Goal: Information Seeking & Learning: Check status

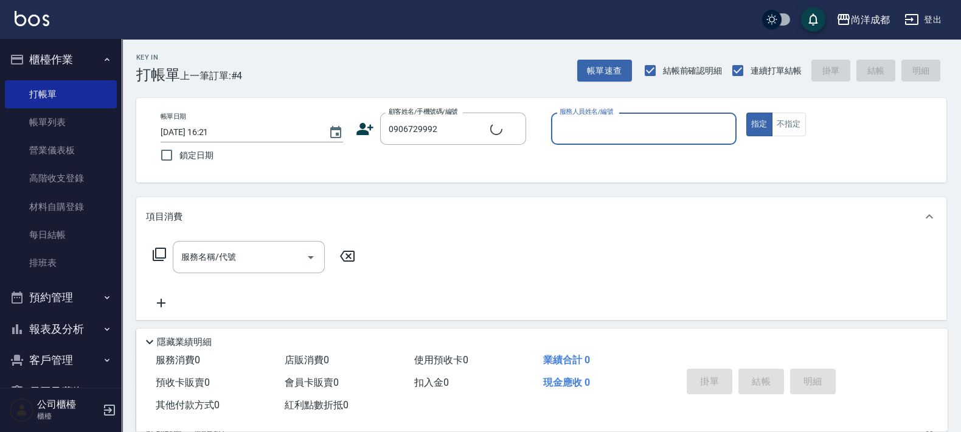
type input "[PERSON_NAME]/0906729992/"
type input "Lance-02"
click at [746, 113] on button "指定" at bounding box center [759, 125] width 26 height 24
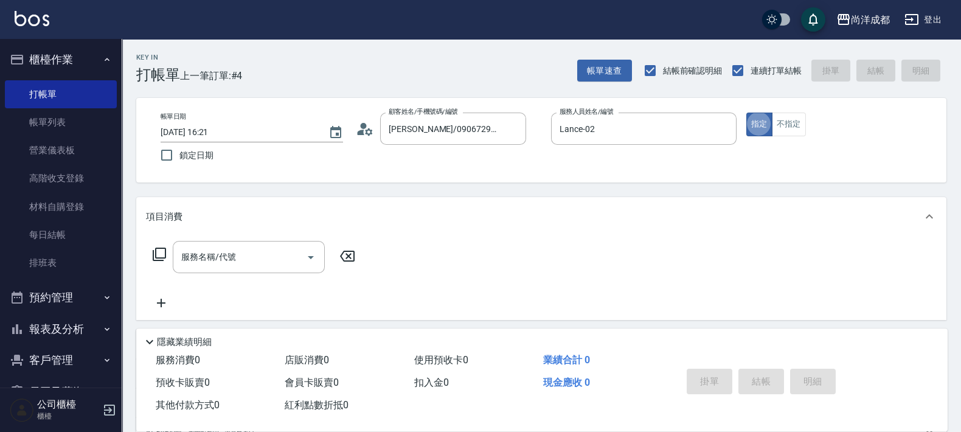
type button "true"
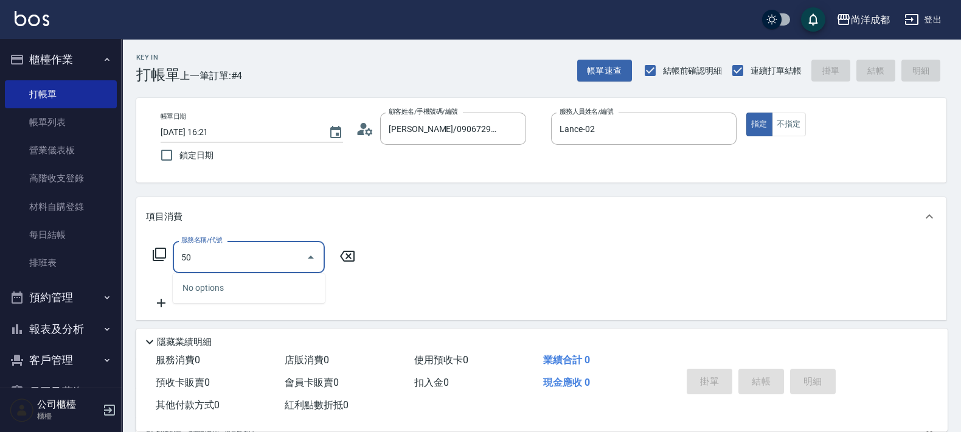
type input "501"
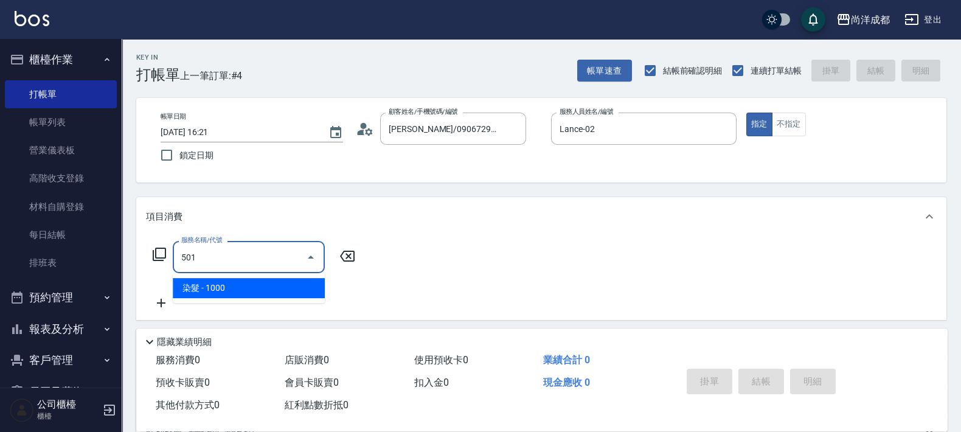
type input "100"
type input "染髮(501)"
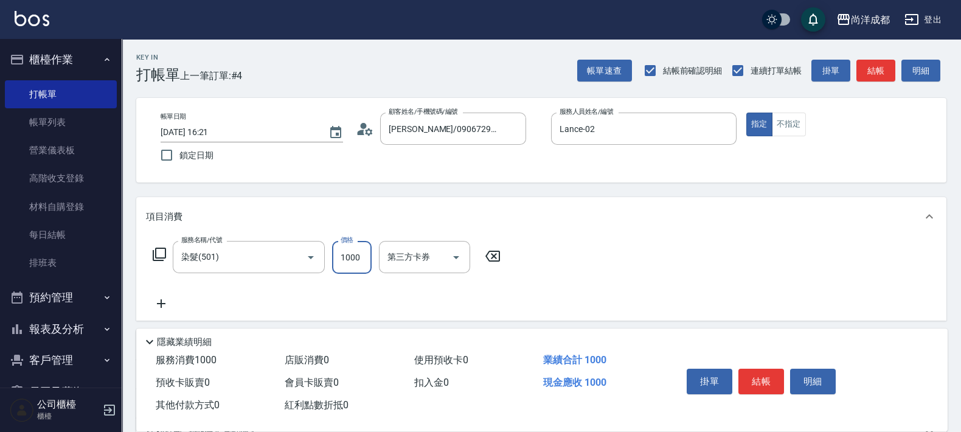
type input "1"
type input "0"
type input "150"
type input "10"
type input "1500"
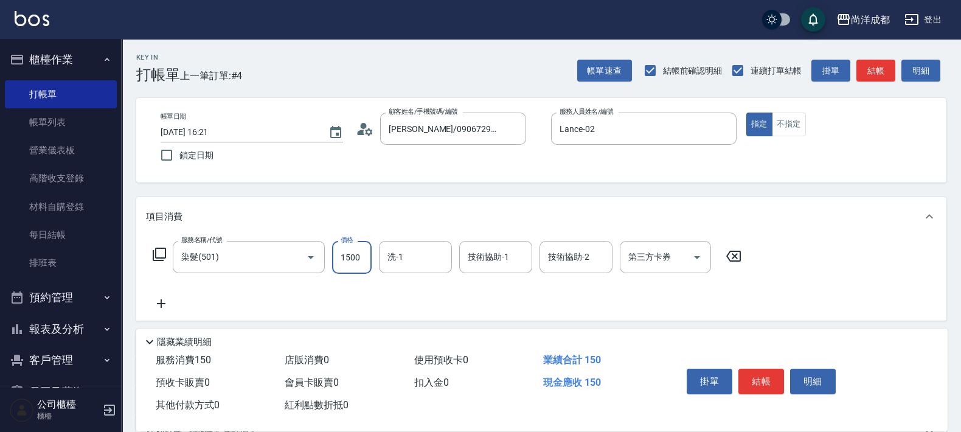
type input "150"
type input "15000"
type input "1500"
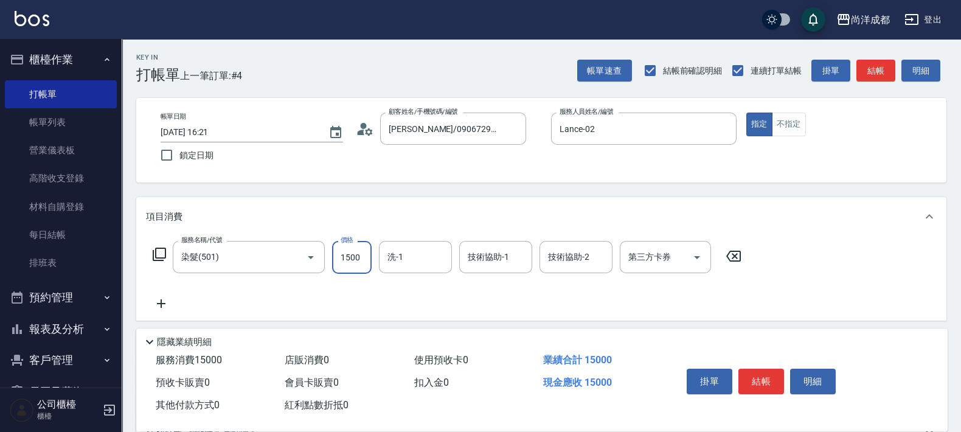
type input "150"
type input "1500"
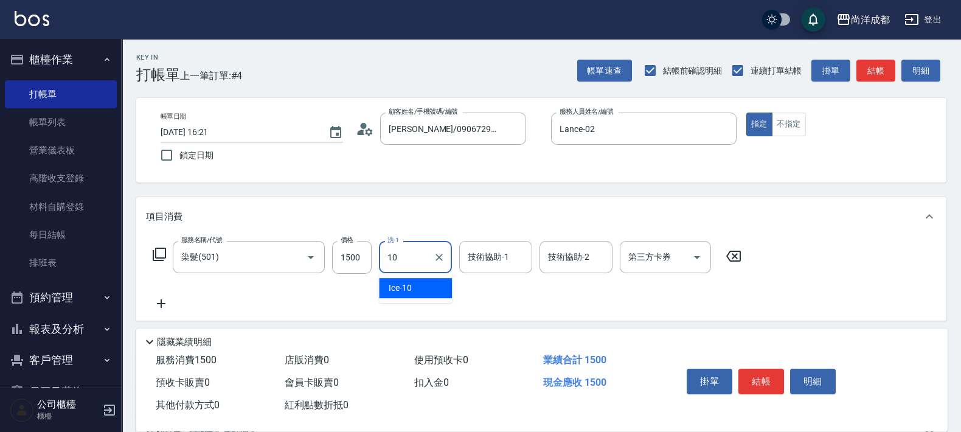
type input "Ice-10"
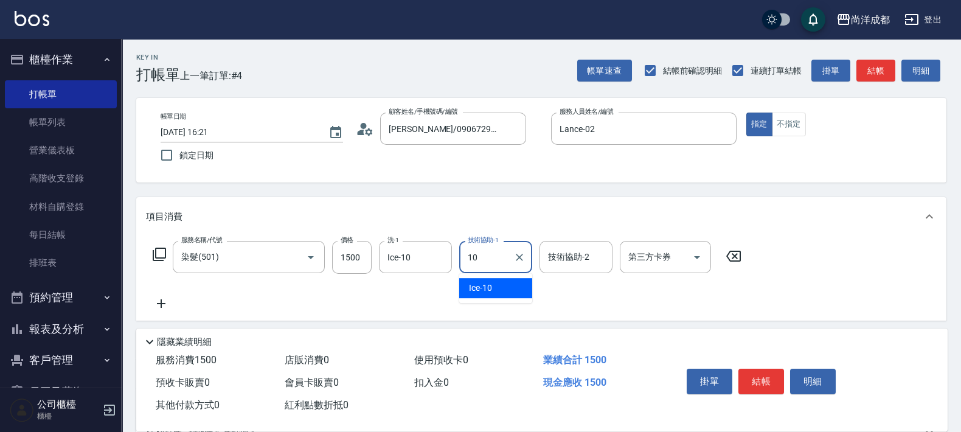
type input "Ice-10"
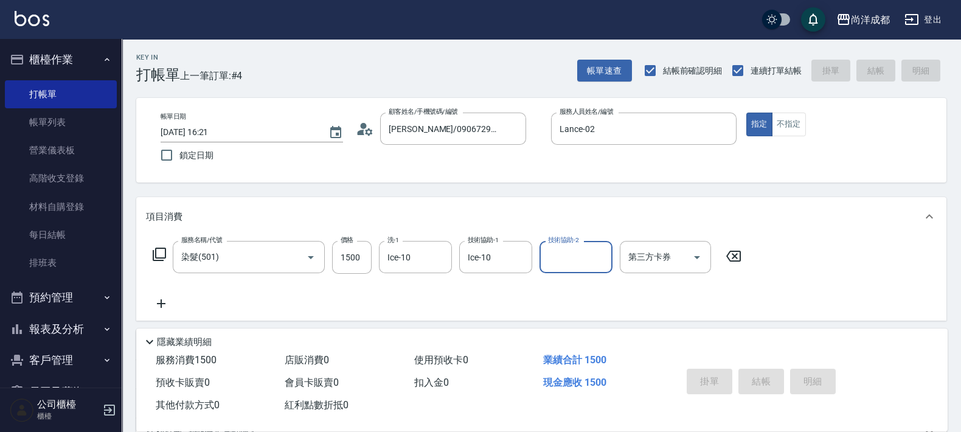
type input "[DATE] 18:32"
type input "0"
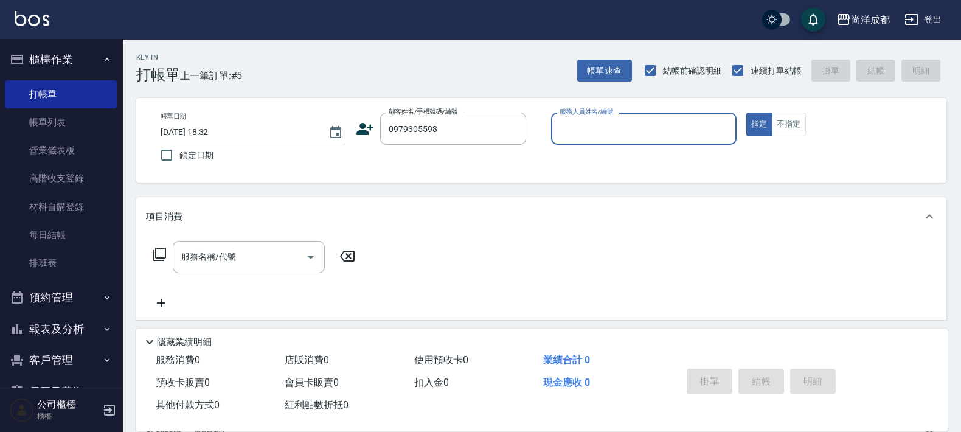
type input "[PERSON_NAME]/0979305598/null"
type input "Lorance-03"
click at [746, 113] on button "指定" at bounding box center [759, 125] width 26 height 24
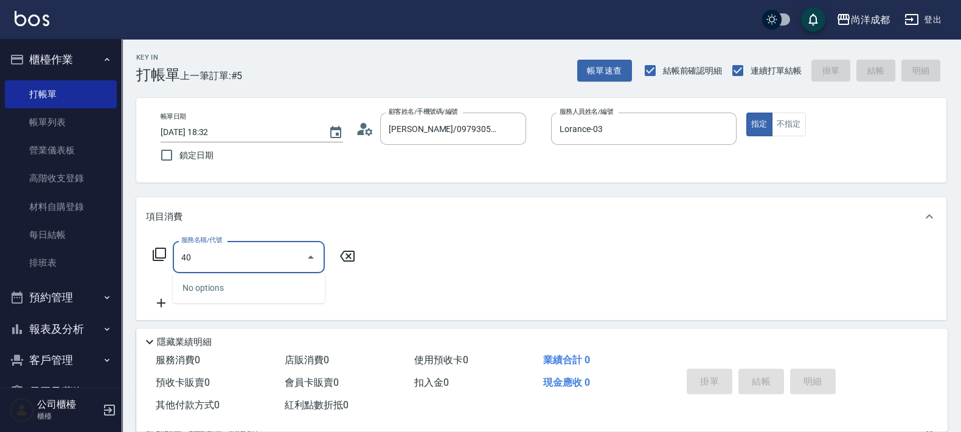
type input "401"
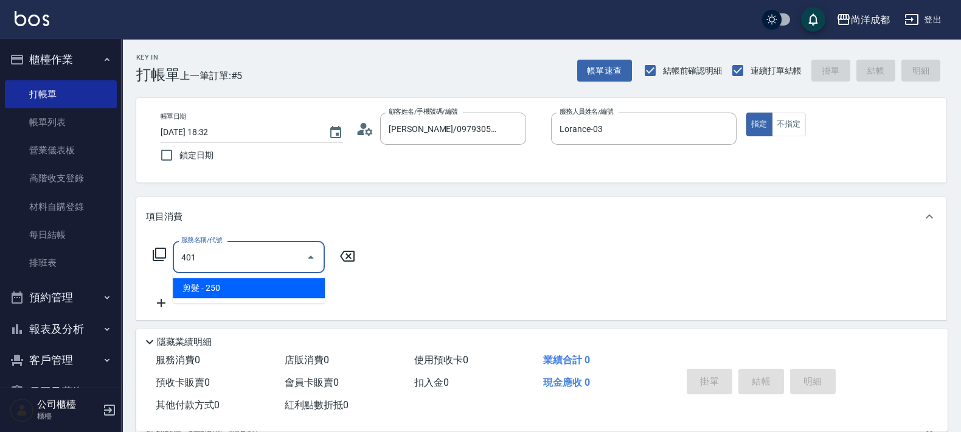
type input "20"
type input "剪髮(401)"
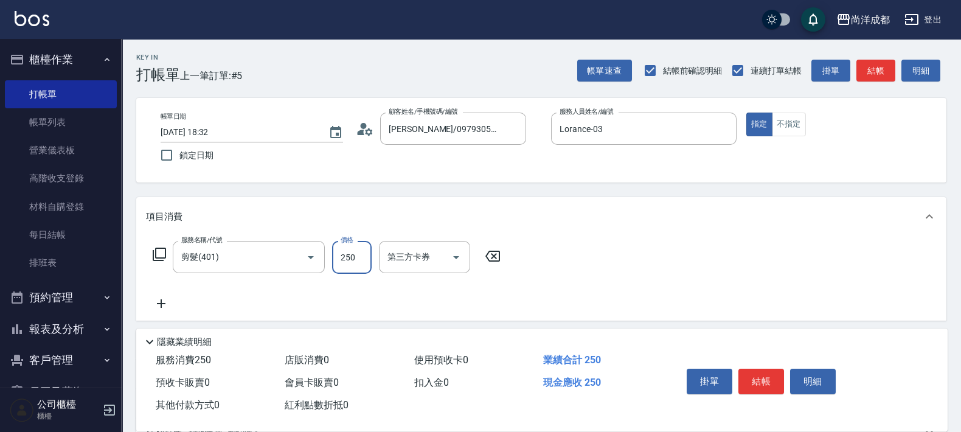
type input "8"
type input "0"
type input "80"
type input "800"
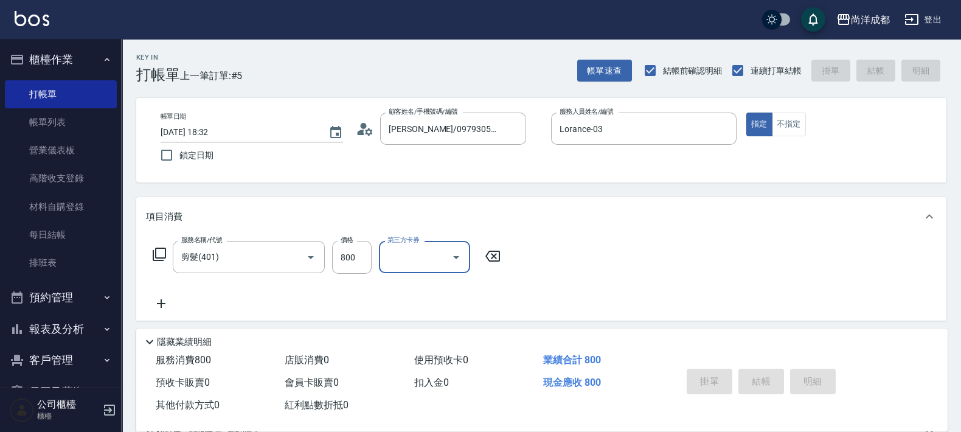
type input "0"
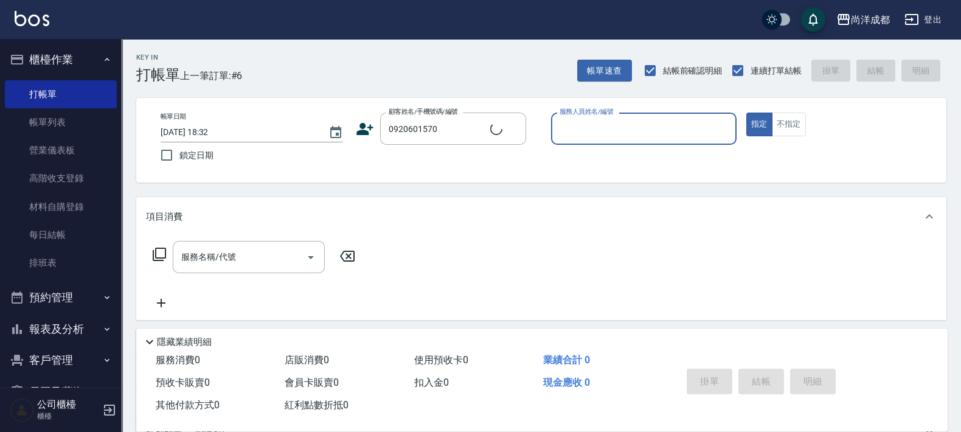
type input "[PERSON_NAME]/0920601570/null"
type input "Lorance-03"
click at [746, 113] on button "指定" at bounding box center [759, 125] width 26 height 24
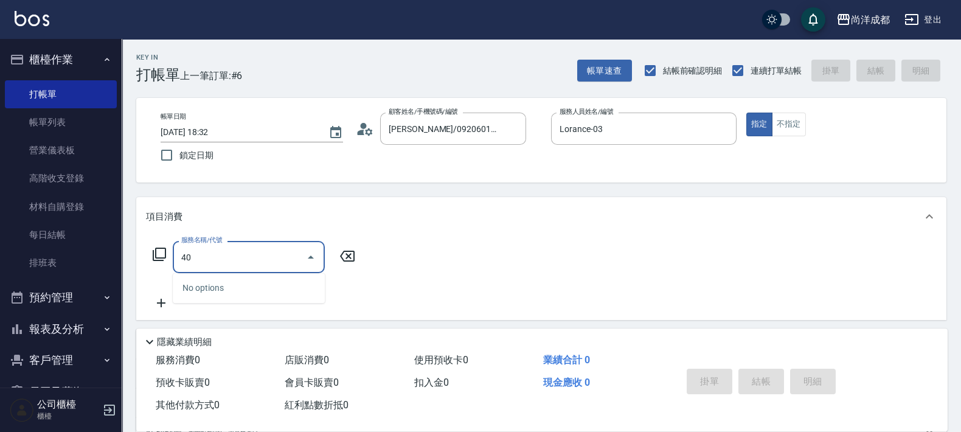
type input "401"
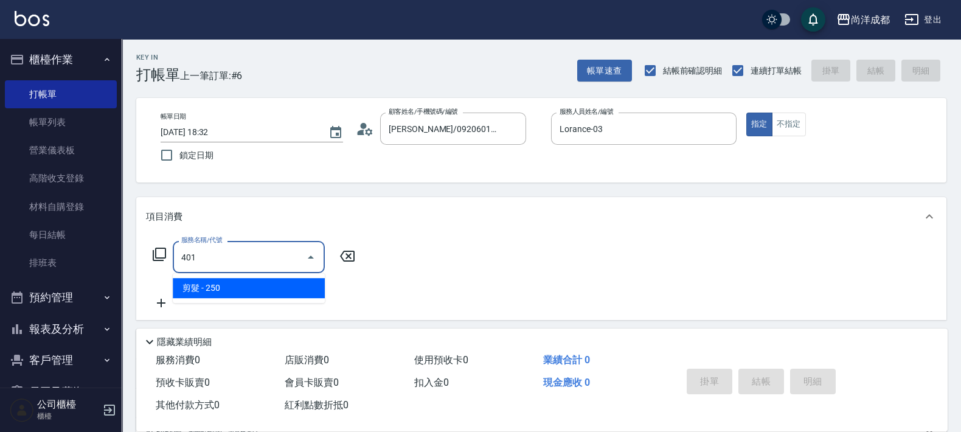
type input "20"
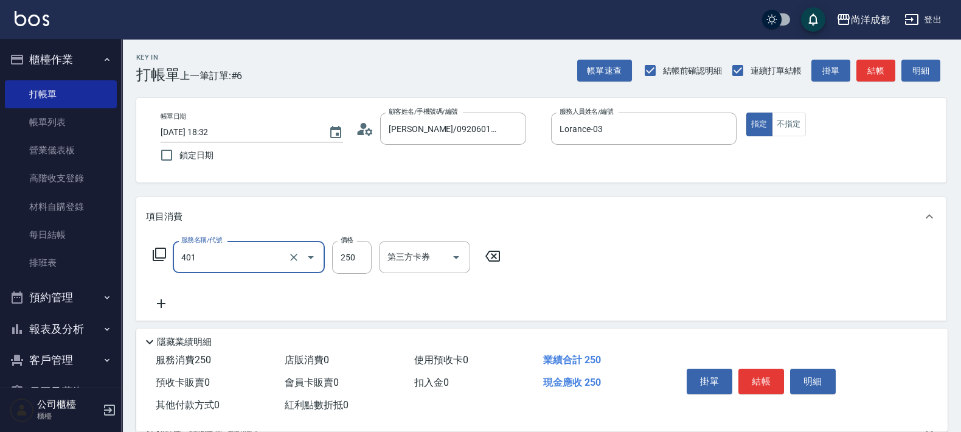
type input "剪髮(401)"
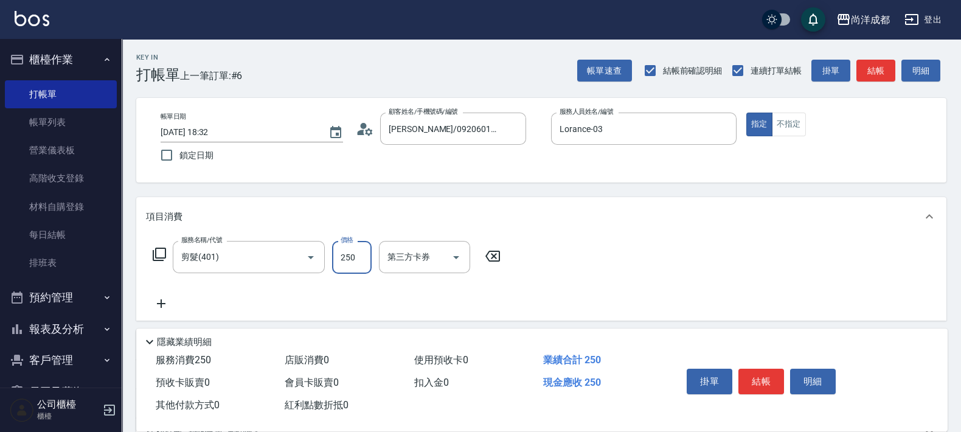
type input "8"
type input "0"
type input "80"
type input "800"
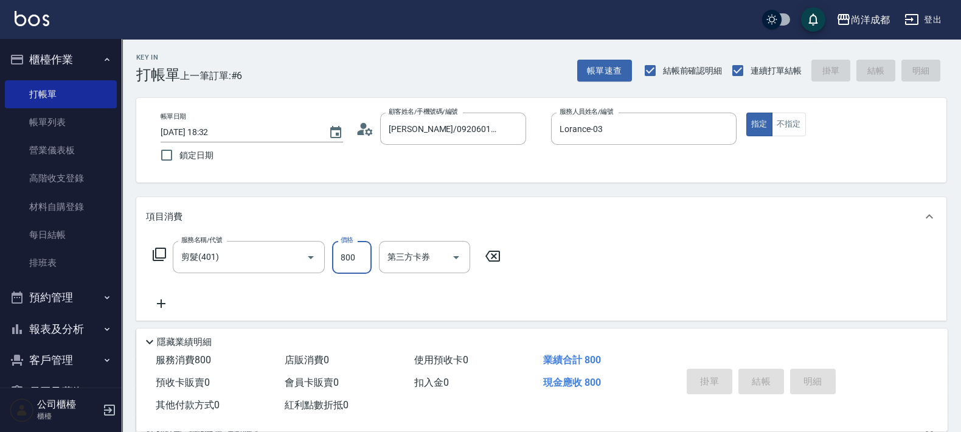
type input "0"
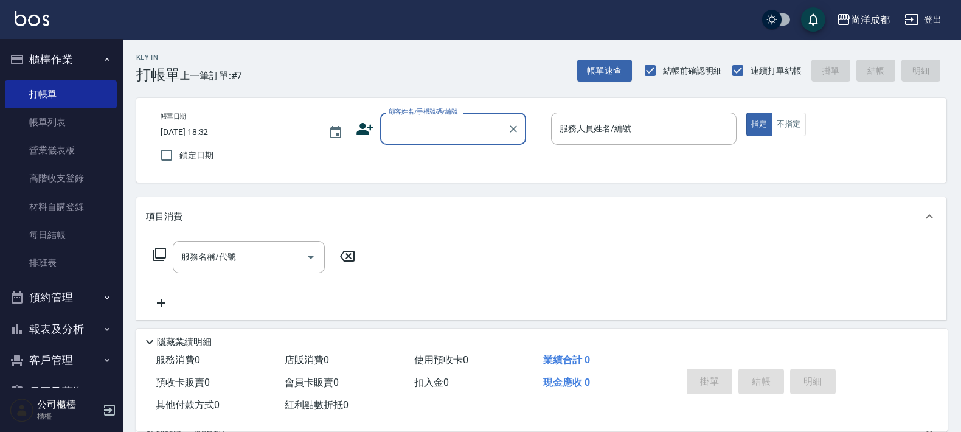
click at [46, 328] on button "報表及分析" at bounding box center [61, 329] width 112 height 32
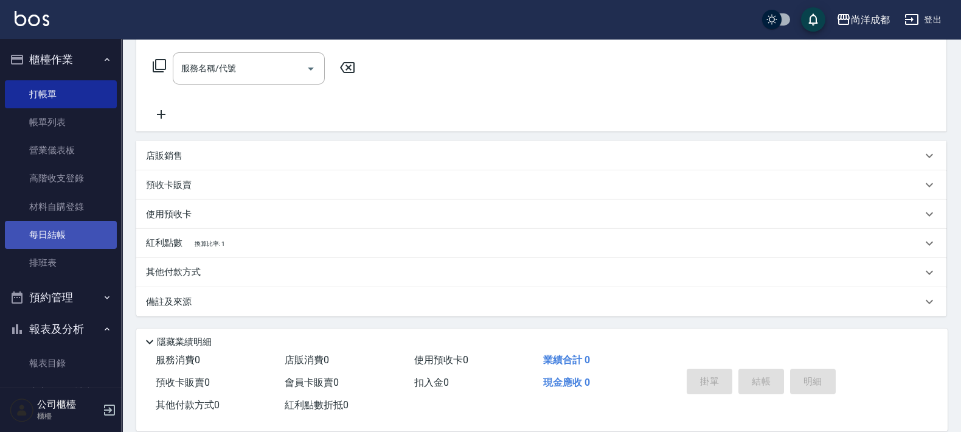
scroll to position [151, 0]
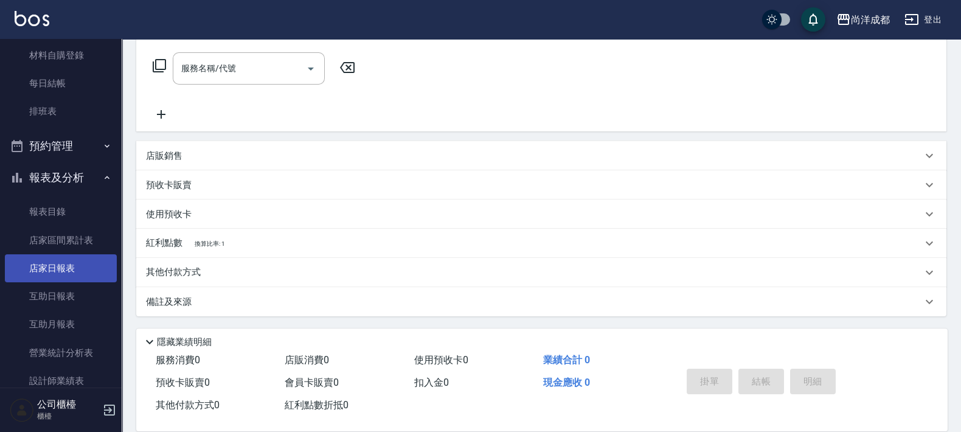
click at [62, 270] on link "店家日報表" at bounding box center [61, 268] width 112 height 28
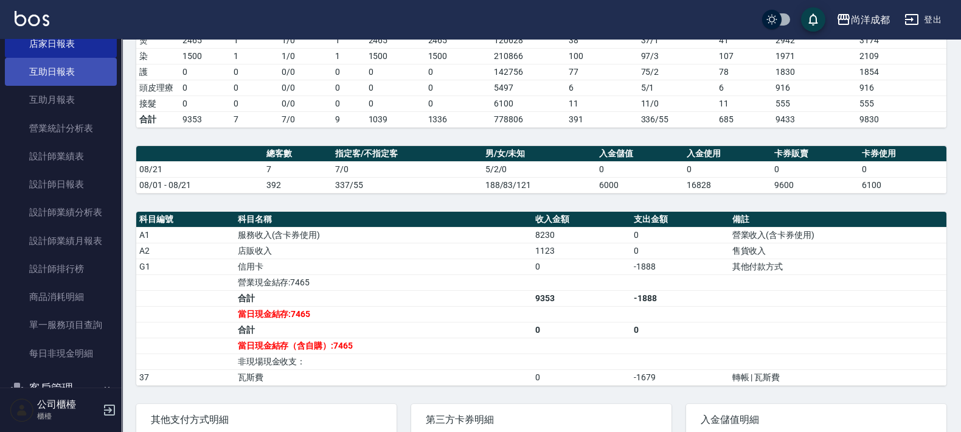
scroll to position [380, 0]
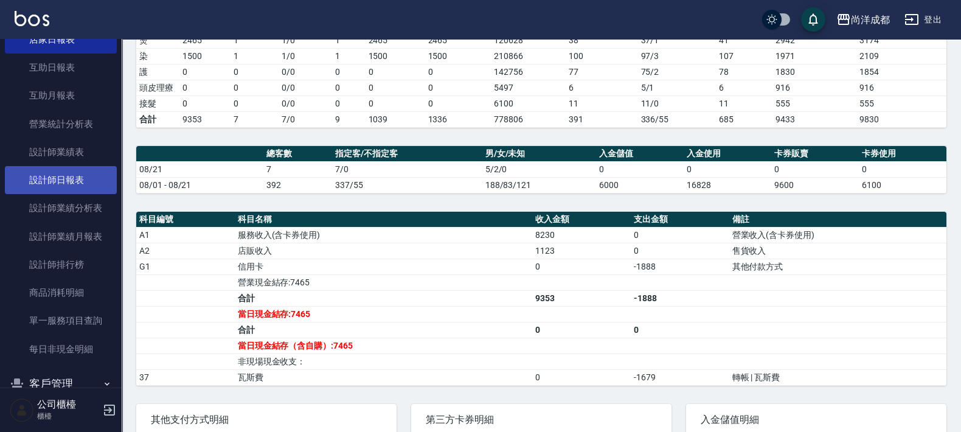
click at [60, 185] on link "設計師日報表" at bounding box center [61, 180] width 112 height 28
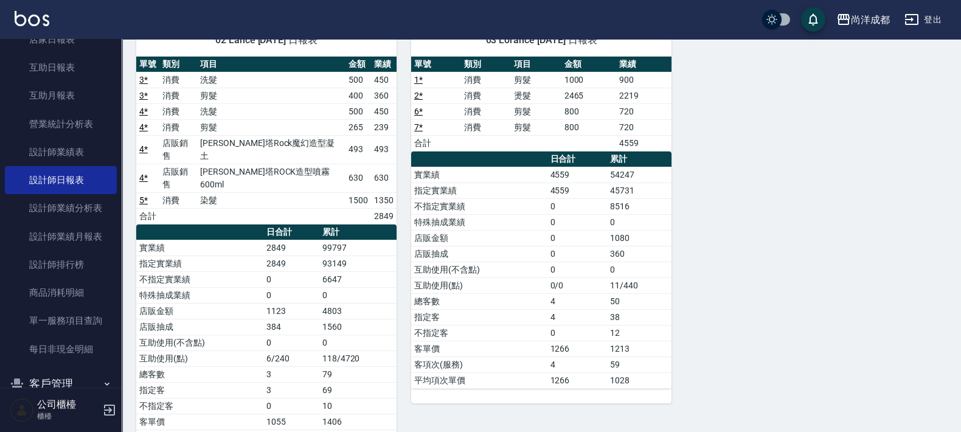
scroll to position [140, 0]
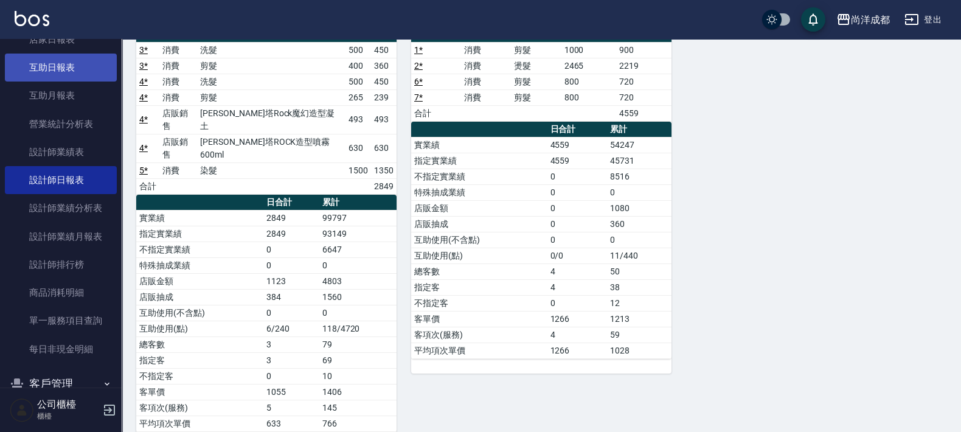
click at [69, 65] on link "互助日報表" at bounding box center [61, 68] width 112 height 28
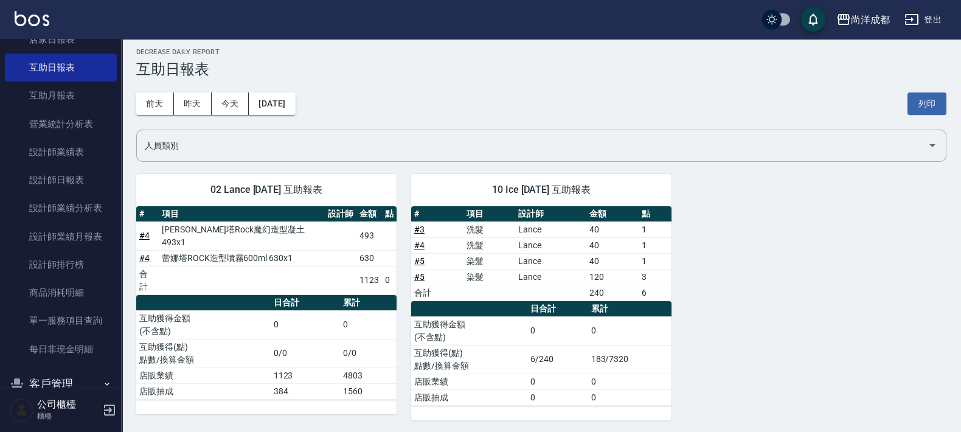
scroll to position [7, 0]
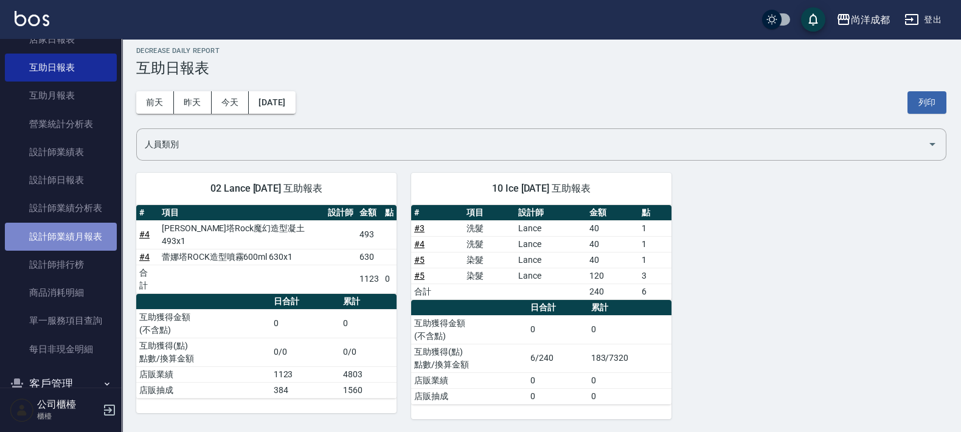
click at [77, 240] on link "設計師業績月報表" at bounding box center [61, 237] width 112 height 28
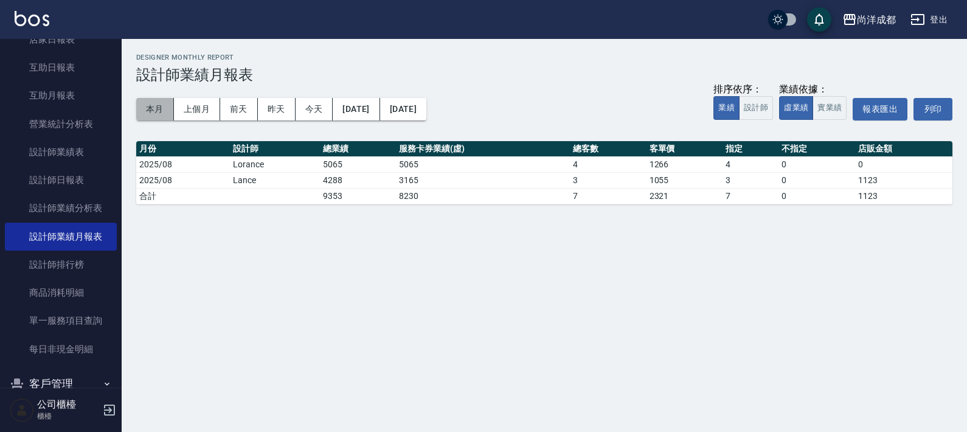
click at [162, 118] on button "本月" at bounding box center [155, 109] width 38 height 23
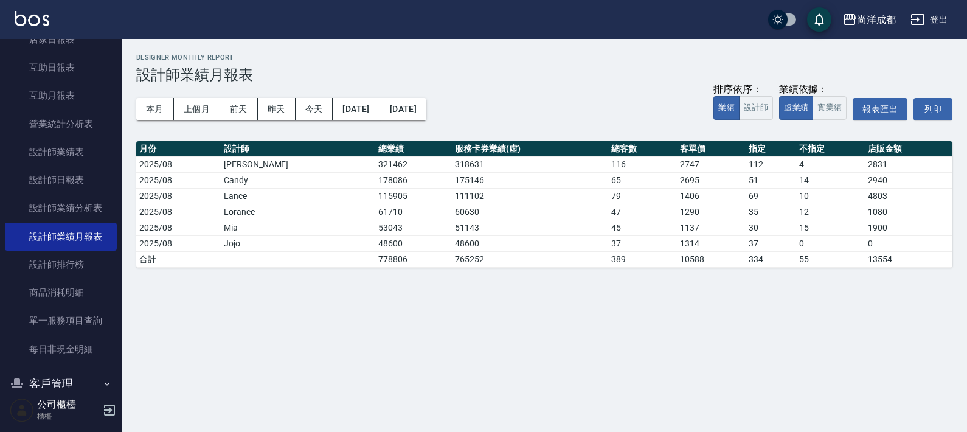
click at [831, 122] on div "排序依序： 業績 設計師 業績依據： 虛業績 實業績 報表匯出 列印" at bounding box center [832, 109] width 239 height 52
click at [823, 113] on button "實業績" at bounding box center [829, 108] width 34 height 24
